Goal: Find specific fact: Find specific fact

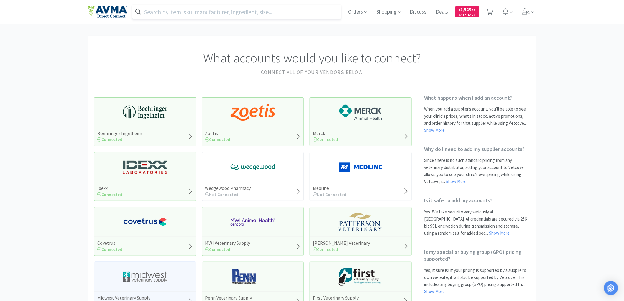
click at [173, 9] on input "text" at bounding box center [236, 12] width 208 height 14
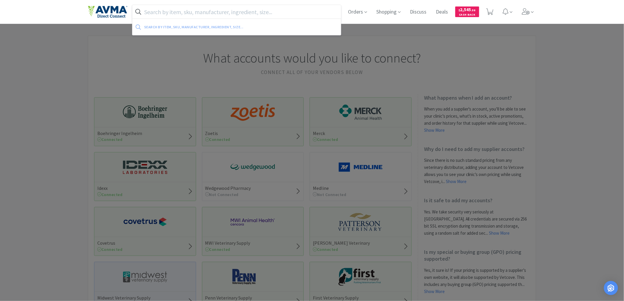
paste input "078943941"
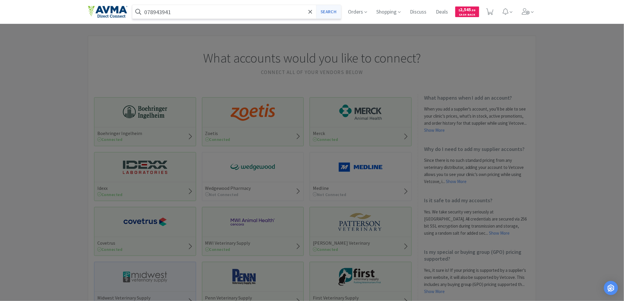
type input "078943941"
click at [327, 13] on button "Search" at bounding box center [328, 12] width 24 height 14
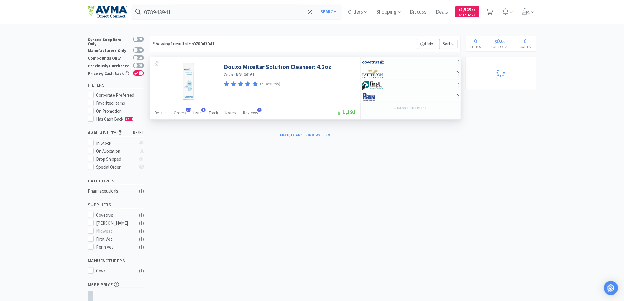
select select "3"
select select "1"
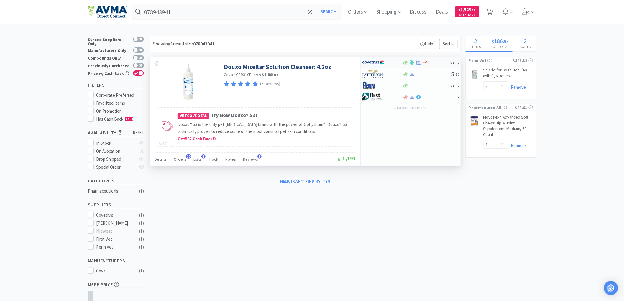
select select "1"
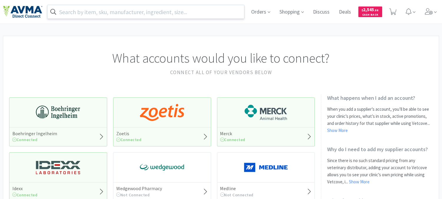
click at [192, 12] on input "text" at bounding box center [145, 12] width 197 height 14
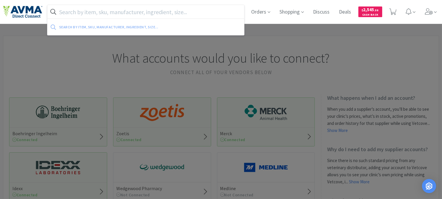
paste input "078943941"
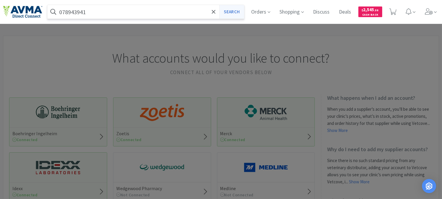
type input "078943941"
click at [232, 13] on button "Search" at bounding box center [232, 12] width 24 height 14
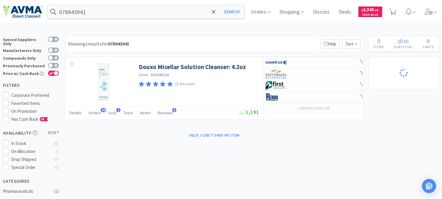
select select "3"
select select "1"
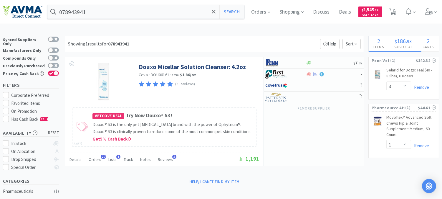
select select "1"
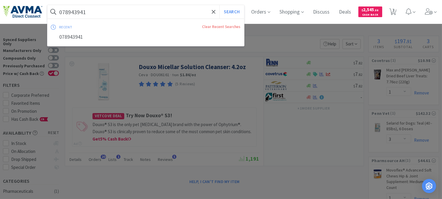
click at [94, 8] on input "078943941" at bounding box center [145, 12] width 197 height 14
paste input "347173"
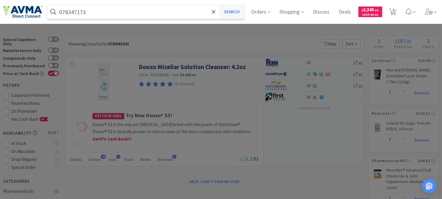
type input "078347173"
click at [237, 9] on button "Search" at bounding box center [232, 12] width 24 height 14
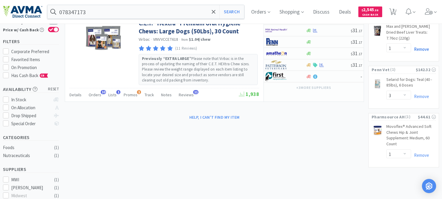
scroll to position [33, 0]
